Goal: Find specific page/section: Find specific page/section

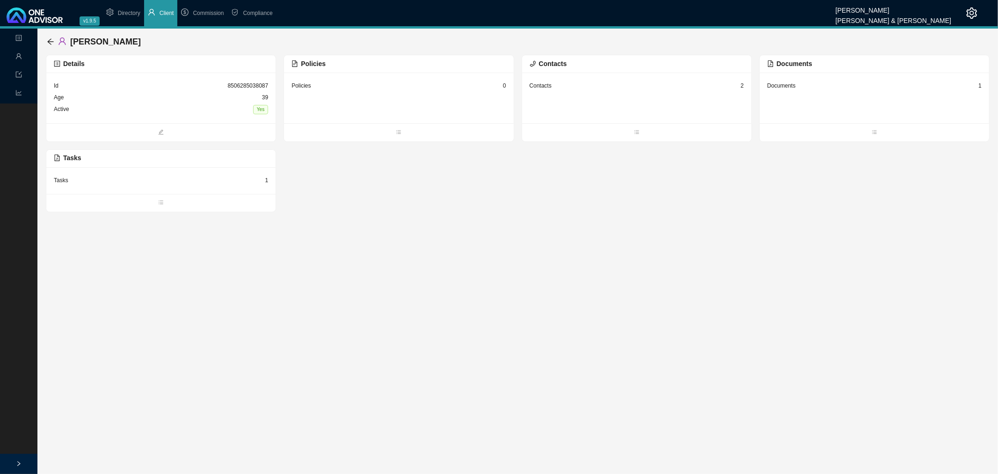
click at [160, 11] on span "Client" at bounding box center [167, 13] width 15 height 7
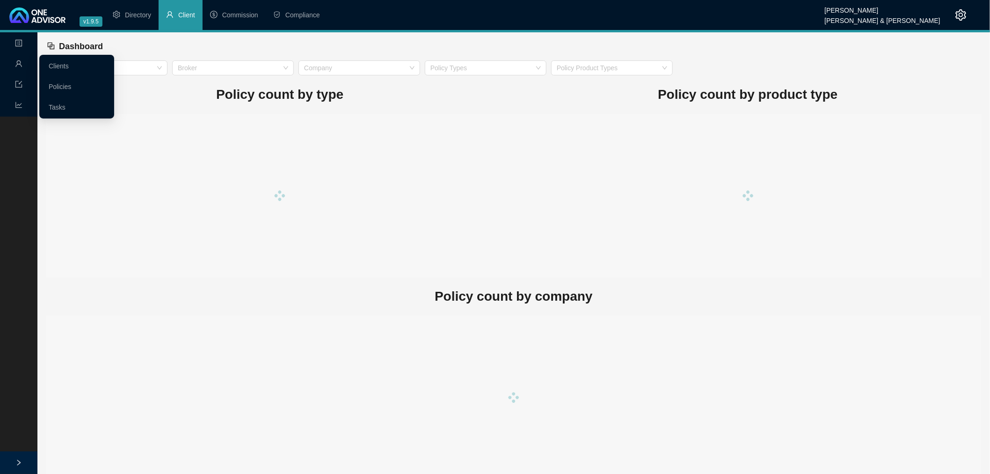
click at [17, 62] on icon "user" at bounding box center [18, 63] width 6 height 7
click at [49, 62] on link "Clients" at bounding box center [59, 65] width 20 height 7
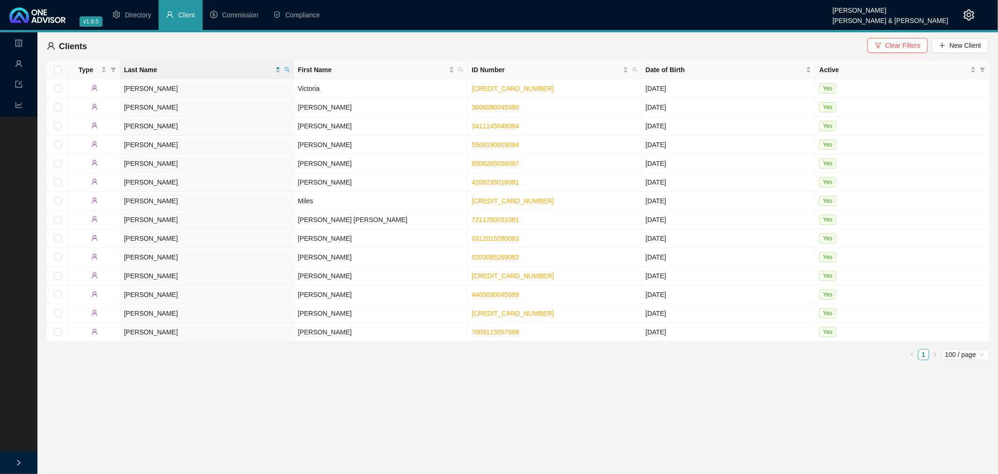
click at [286, 68] on icon "search" at bounding box center [287, 70] width 6 height 6
type input "talbot"
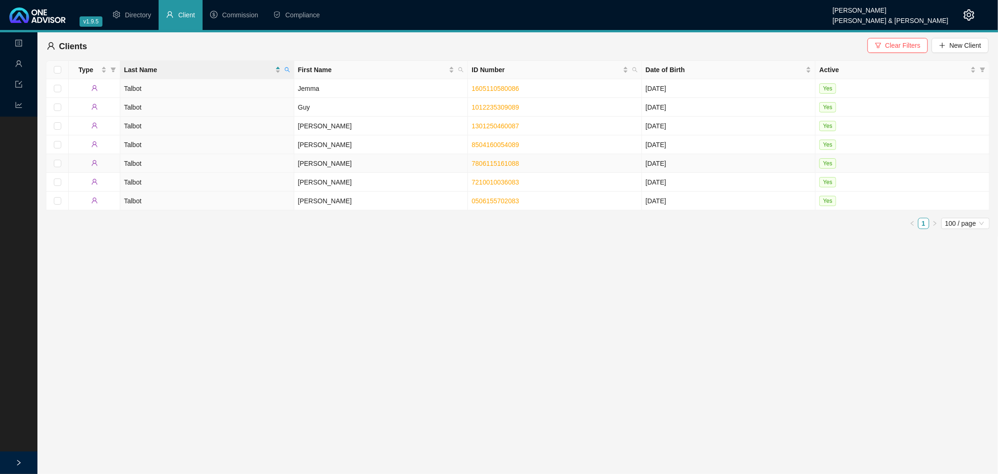
click at [331, 166] on td "[PERSON_NAME]" at bounding box center [381, 163] width 174 height 19
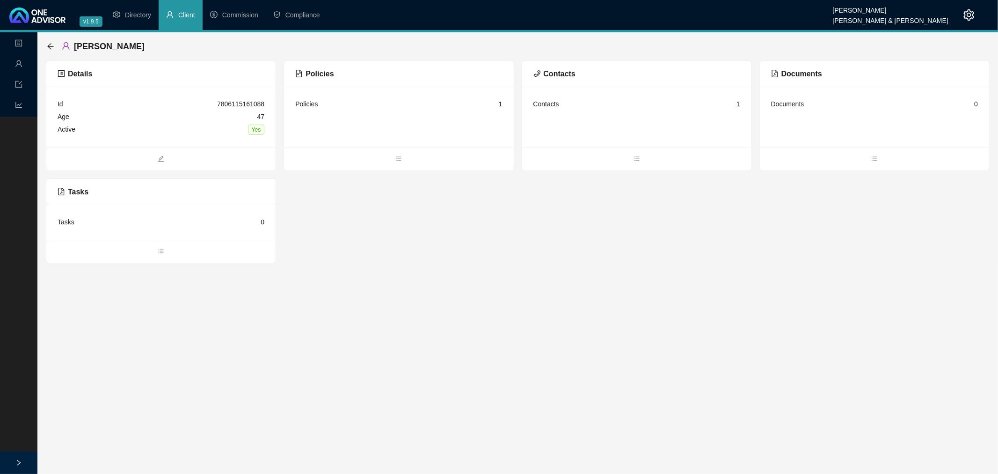
click at [410, 109] on div "Policies 1" at bounding box center [398, 104] width 207 height 13
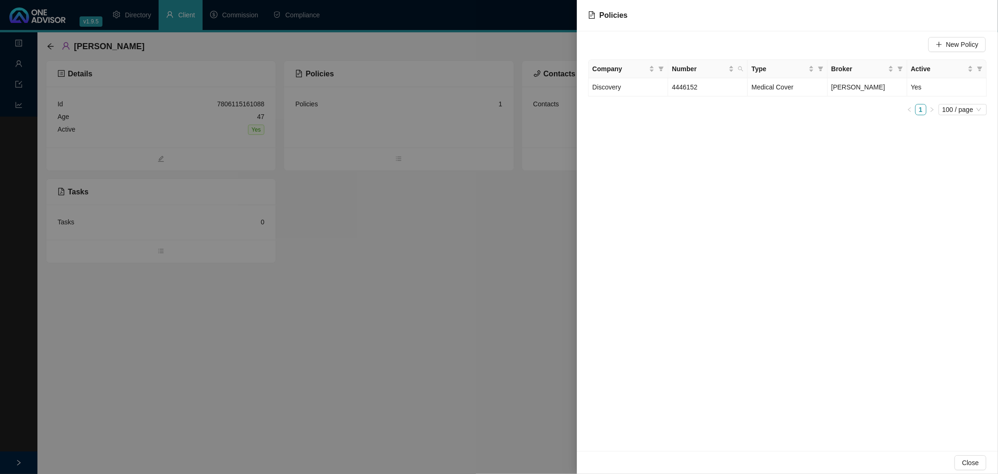
click at [365, 218] on div at bounding box center [499, 237] width 998 height 474
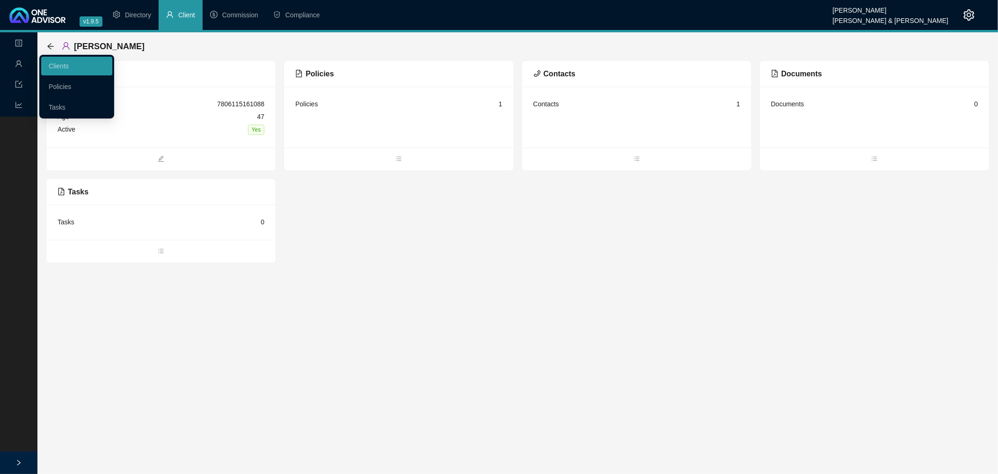
click at [19, 63] on icon "user" at bounding box center [18, 63] width 7 height 7
click at [67, 86] on link "Policies" at bounding box center [60, 86] width 22 height 7
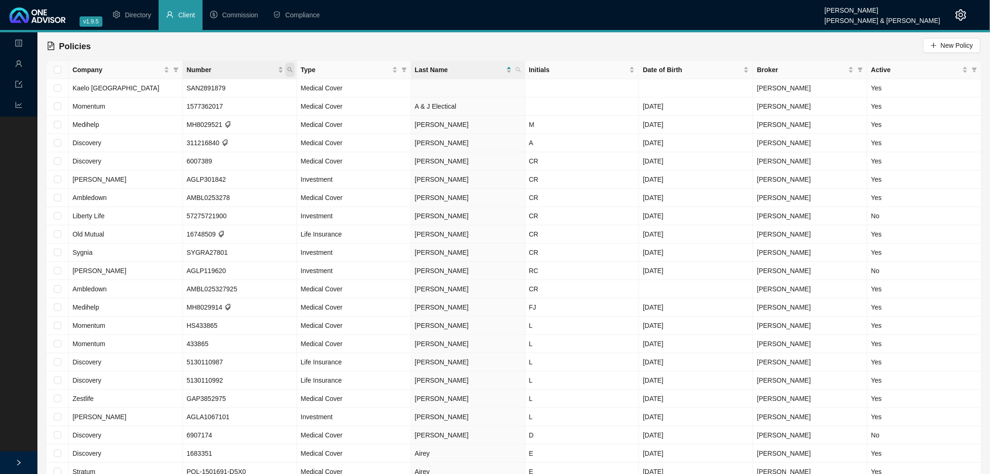
click at [289, 69] on icon "search" at bounding box center [290, 70] width 6 height 6
click at [245, 91] on input "text" at bounding box center [247, 89] width 88 height 15
type input "915861202"
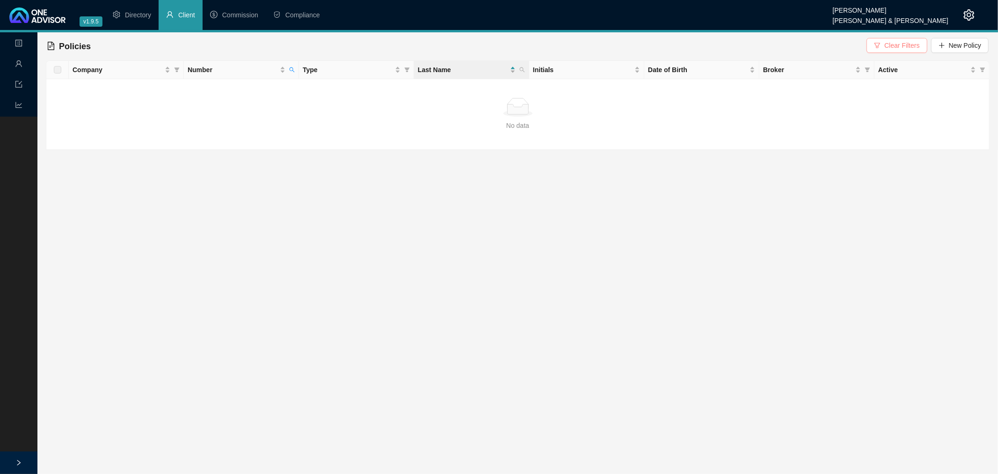
click at [665, 39] on button "Clear Filters" at bounding box center [897, 45] width 60 height 15
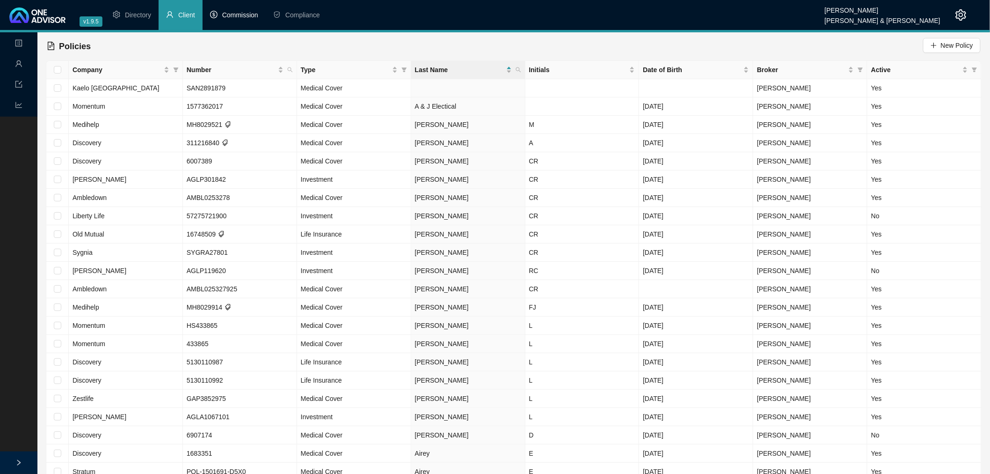
click at [238, 13] on span "Commission" at bounding box center [240, 14] width 36 height 7
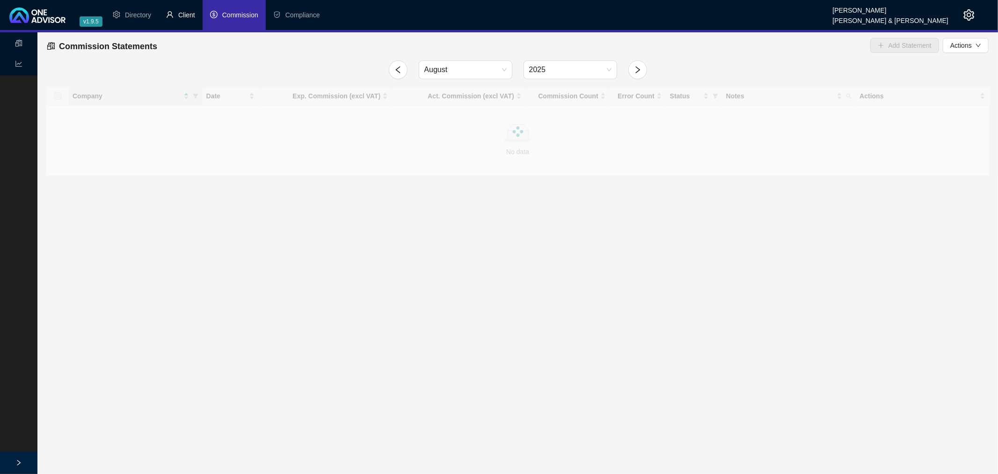
click at [184, 15] on span "Client" at bounding box center [186, 14] width 17 height 7
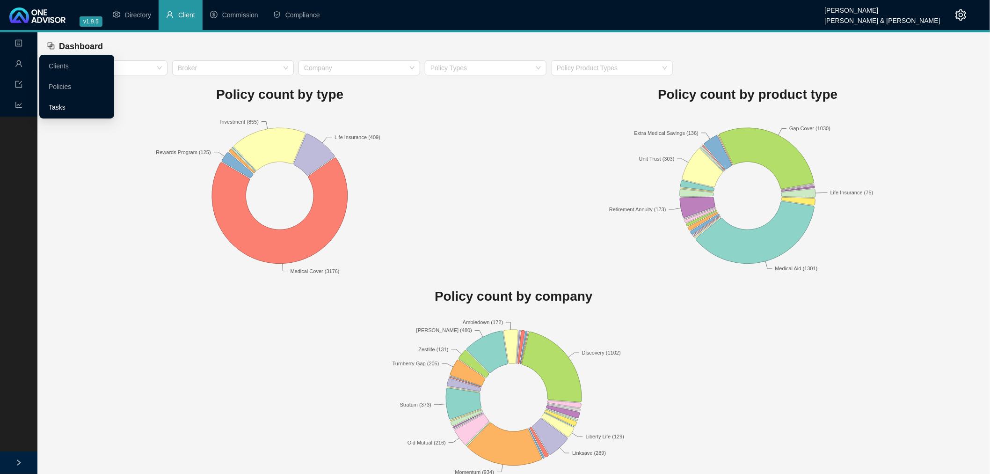
click at [54, 108] on link "Tasks" at bounding box center [57, 106] width 17 height 7
